Goal: Task Accomplishment & Management: Use online tool/utility

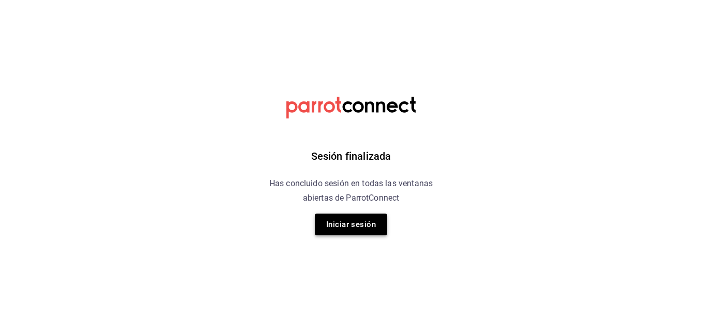
click at [358, 213] on button "Iniciar sesión" at bounding box center [351, 224] width 72 height 22
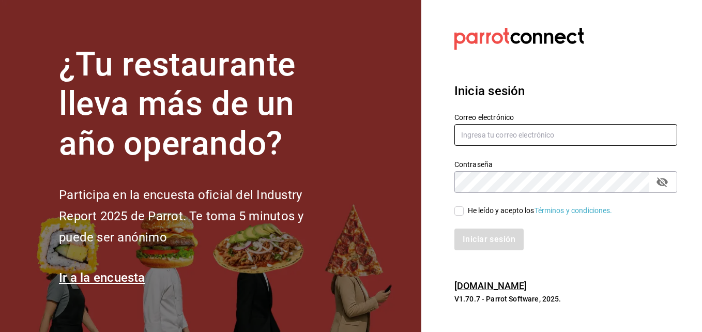
type input "[EMAIL_ADDRESS][DOMAIN_NAME]"
click at [462, 209] on input "He leído y acepto los Términos y condiciones." at bounding box center [458, 210] width 9 height 9
checkbox input "true"
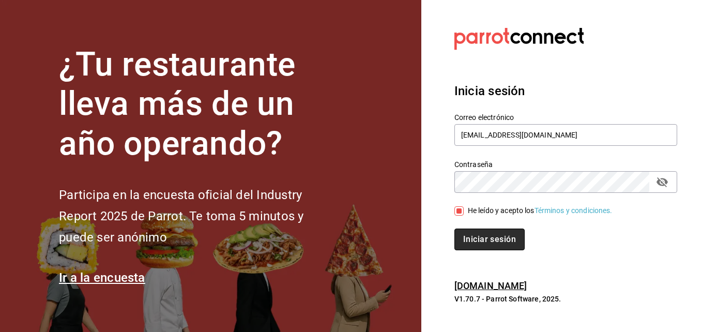
click at [471, 238] on button "Iniciar sesión" at bounding box center [489, 239] width 70 height 22
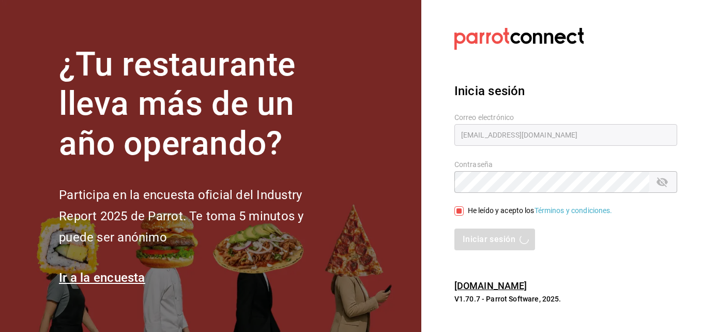
click at [365, 221] on section "¿Tu restaurante lleva más de un año operando? Participa en la encuesta oficial …" at bounding box center [210, 166] width 421 height 332
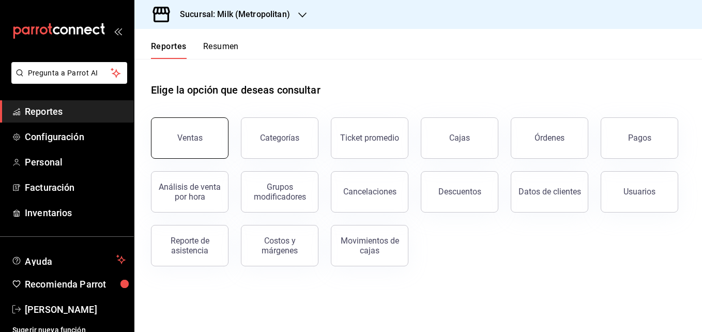
click at [191, 143] on button "Ventas" at bounding box center [190, 137] width 78 height 41
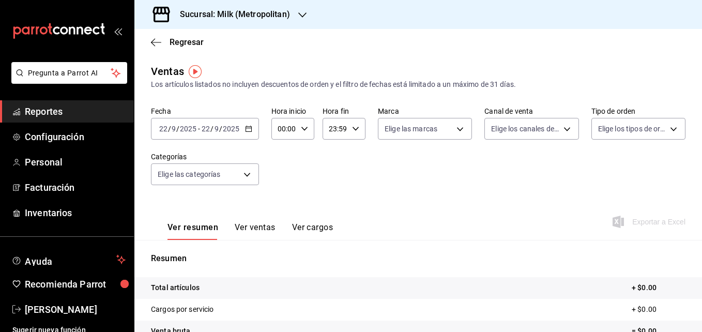
click at [250, 131] on \(Stroke\) "button" at bounding box center [249, 129] width 6 height 6
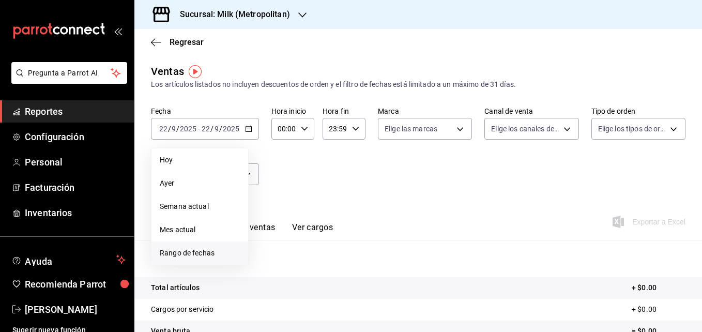
click at [184, 246] on li "Rango de fechas" at bounding box center [199, 252] width 97 height 23
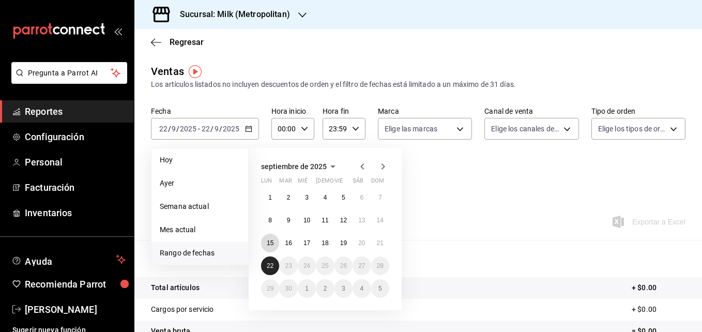
drag, startPoint x: 271, startPoint y: 243, endPoint x: 271, endPoint y: 264, distance: 20.2
click at [271, 264] on div "1 2 3 4 5 6 7 8 9 10 11 12 13 14 15 16 17 18 19 20 21 22 23 24 25 26 27 28 29 3…" at bounding box center [325, 243] width 128 height 110
click at [271, 264] on abbr "22" at bounding box center [270, 265] width 7 height 7
click at [269, 249] on button "15" at bounding box center [270, 243] width 18 height 19
click at [268, 262] on abbr "22" at bounding box center [270, 265] width 7 height 7
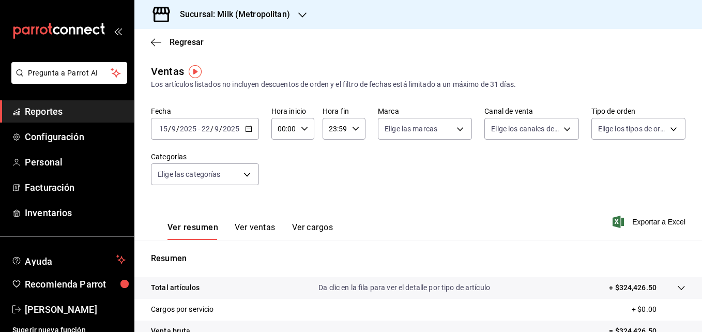
click at [304, 126] on icon "button" at bounding box center [304, 128] width 7 height 7
click at [284, 157] on button "05" at bounding box center [281, 162] width 17 height 21
type input "05:00"
click at [354, 125] on div at bounding box center [351, 166] width 702 height 332
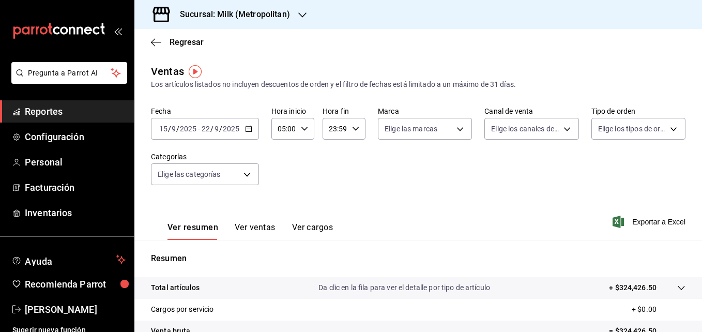
click at [354, 126] on icon "button" at bounding box center [355, 128] width 7 height 7
click at [330, 204] on span "05" at bounding box center [331, 207] width 5 height 8
click at [352, 148] on button "00" at bounding box center [352, 155] width 17 height 21
type input "05:00"
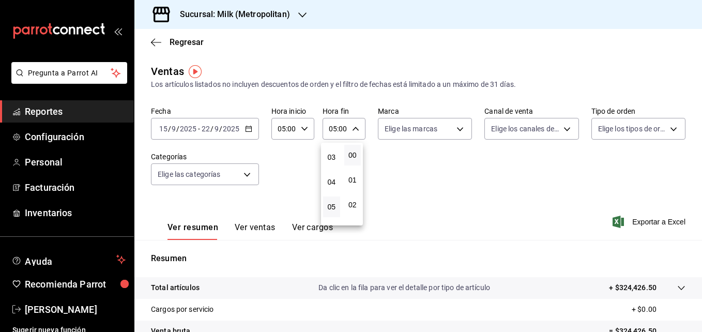
click at [631, 221] on div at bounding box center [351, 166] width 702 height 332
click at [634, 221] on span "Exportar a Excel" at bounding box center [650, 222] width 71 height 12
